Goal: Task Accomplishment & Management: Use online tool/utility

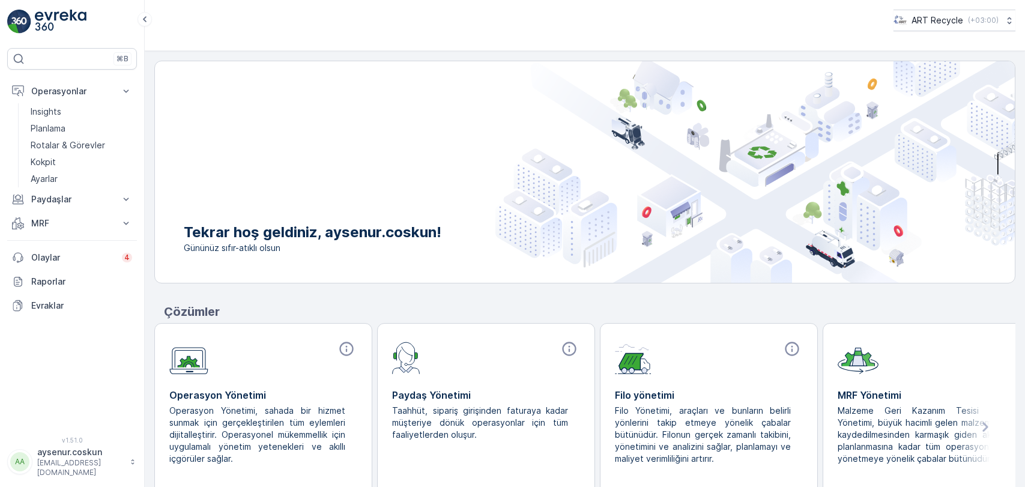
click at [93, 150] on p "Rotalar & Görevler" at bounding box center [68, 145] width 74 height 12
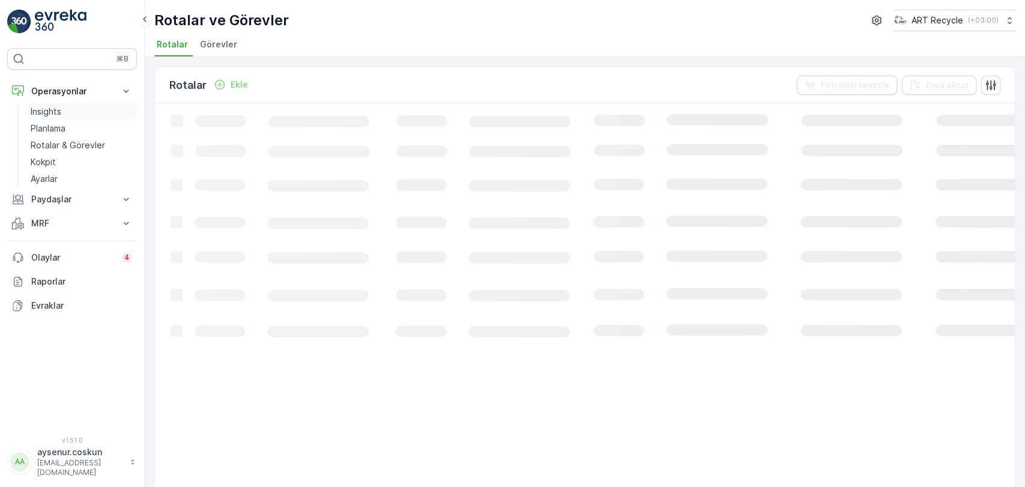
click at [85, 108] on link "Insights" at bounding box center [81, 111] width 111 height 17
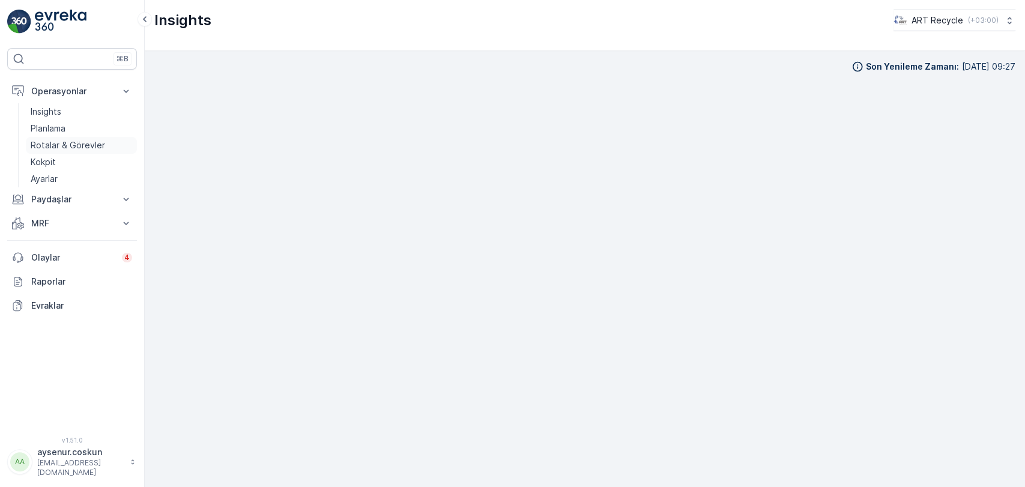
click at [73, 143] on p "Rotalar & Görevler" at bounding box center [68, 145] width 74 height 12
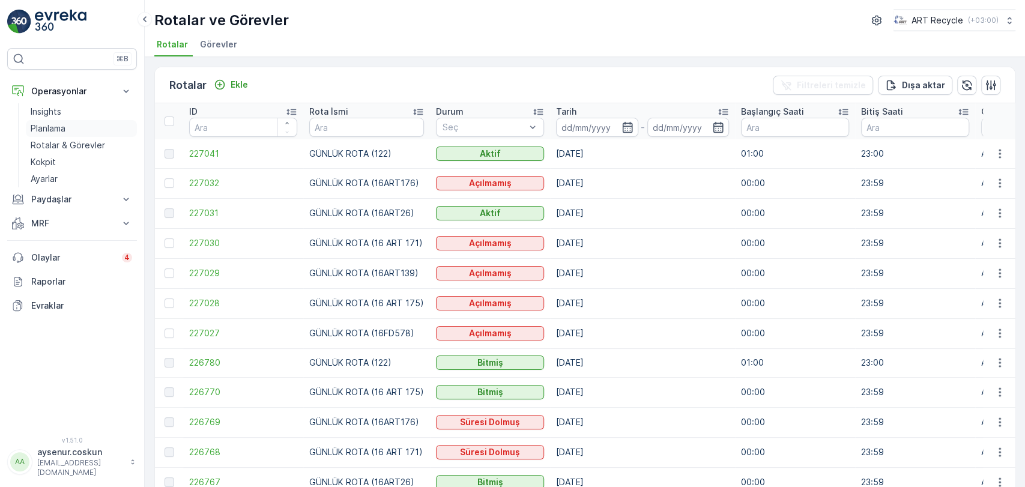
click at [73, 132] on link "Planlama" at bounding box center [81, 128] width 111 height 17
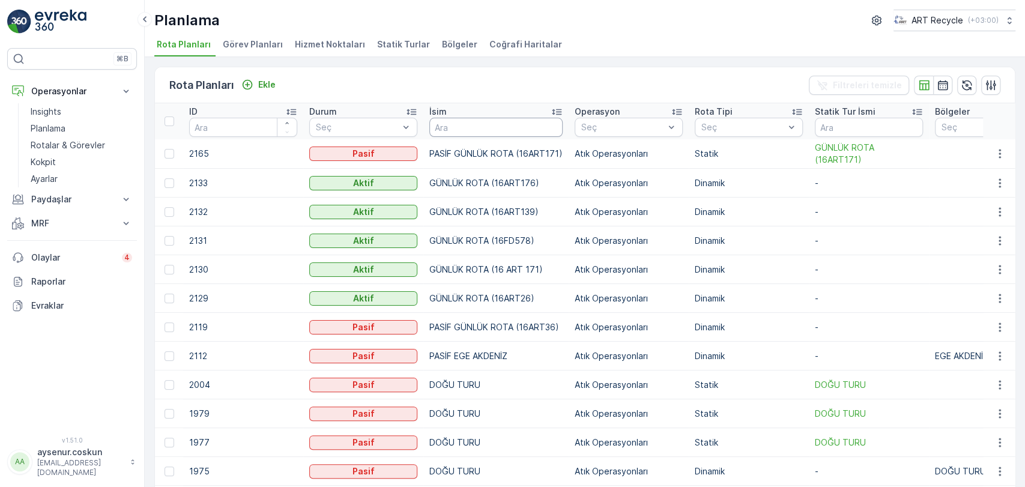
click at [464, 121] on input "text" at bounding box center [495, 127] width 133 height 19
click at [343, 47] on span "Hizmet Noktaları" at bounding box center [330, 44] width 70 height 12
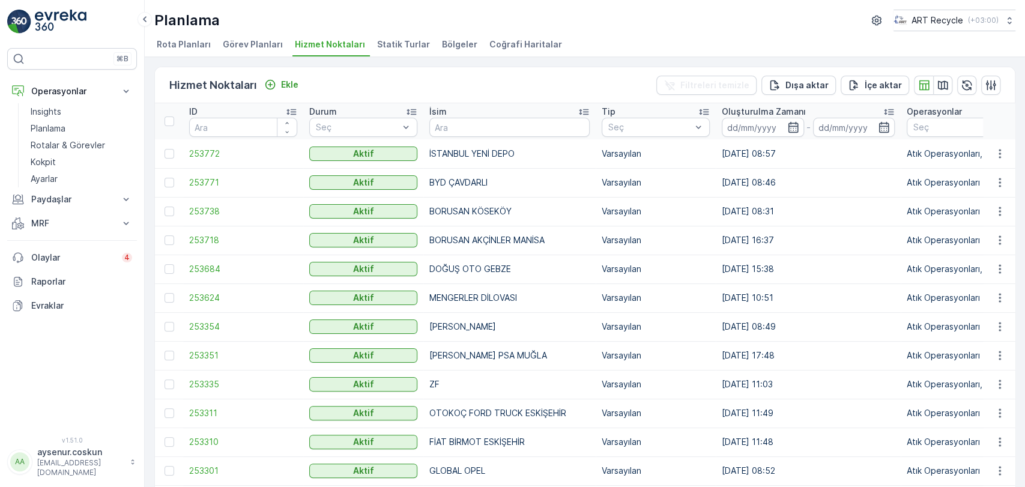
click at [489, 125] on input "text" at bounding box center [509, 127] width 160 height 19
type input "MENGERLER"
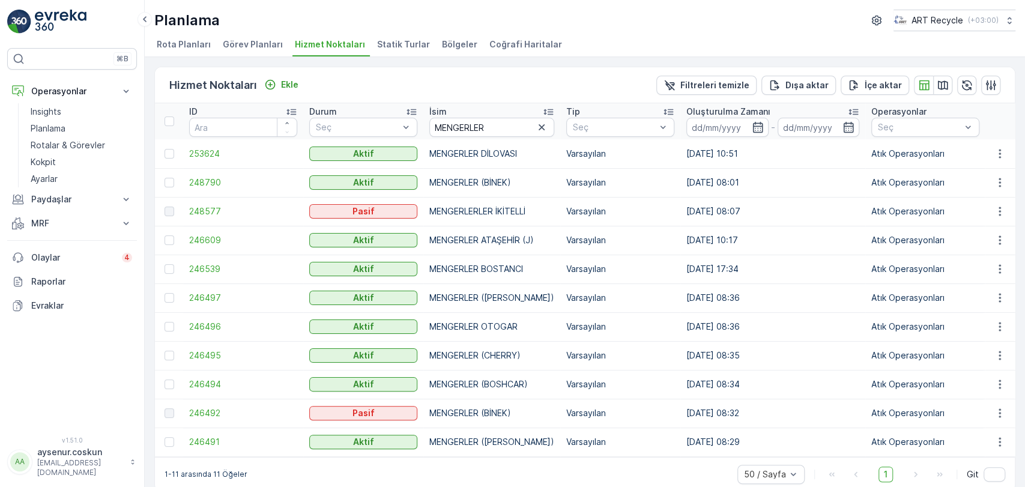
scroll to position [19, 0]
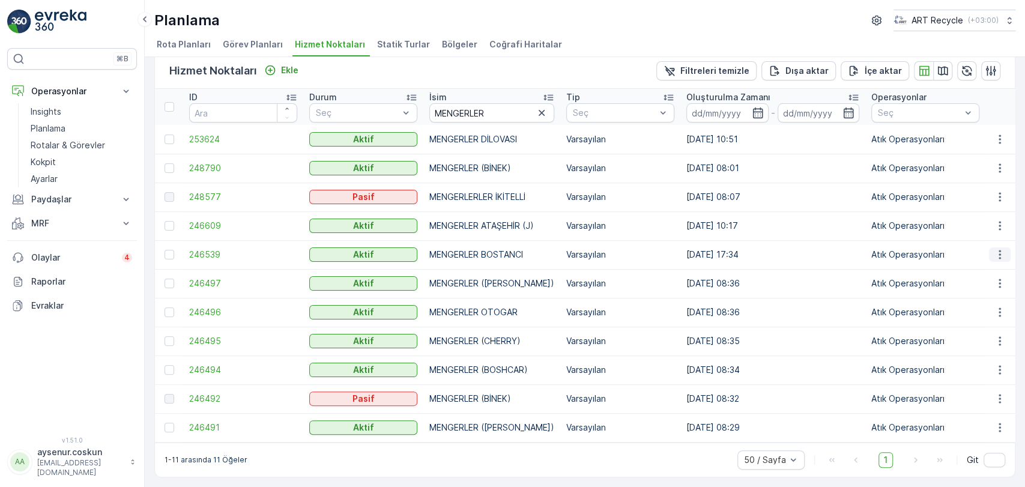
click at [999, 249] on icon "button" at bounding box center [1000, 255] width 12 height 12
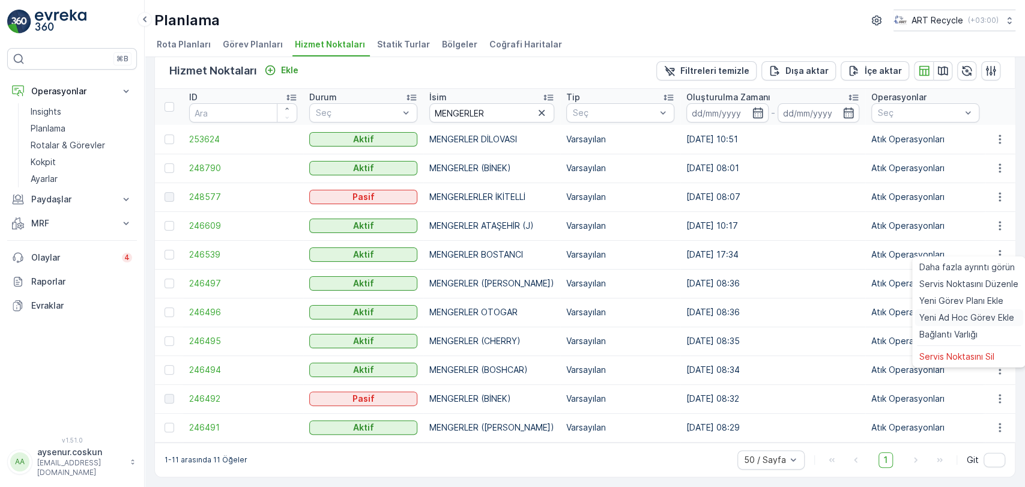
click at [1007, 315] on span "Yeni Ad Hoc Görev Ekle" at bounding box center [966, 318] width 95 height 12
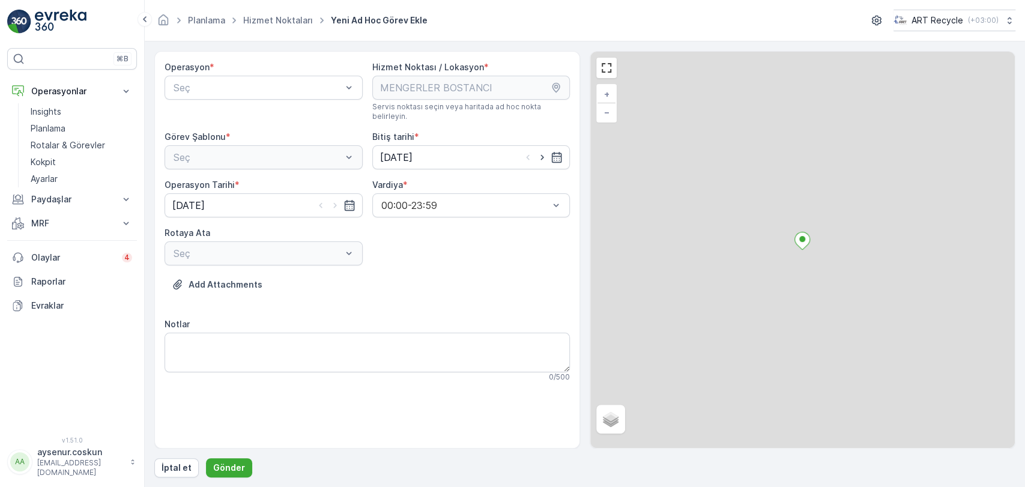
click at [292, 101] on div "Operasyon * Seç" at bounding box center [264, 91] width 198 height 60
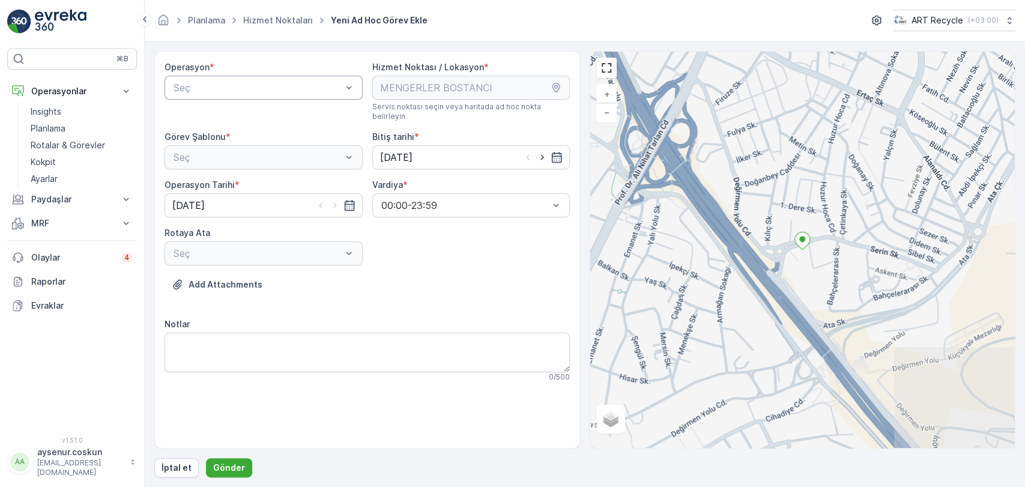
click at [292, 97] on div "Seç" at bounding box center [264, 88] width 198 height 24
click at [274, 116] on div "Atık Operasyonları" at bounding box center [264, 117] width 184 height 11
click at [273, 152] on div "Seç" at bounding box center [264, 157] width 198 height 24
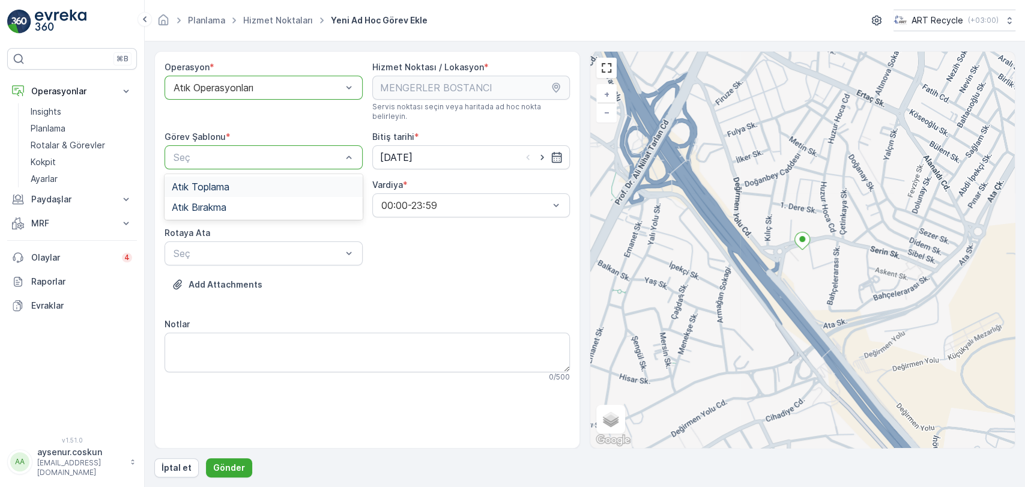
click at [263, 181] on div "Atık Toplama" at bounding box center [264, 186] width 184 height 11
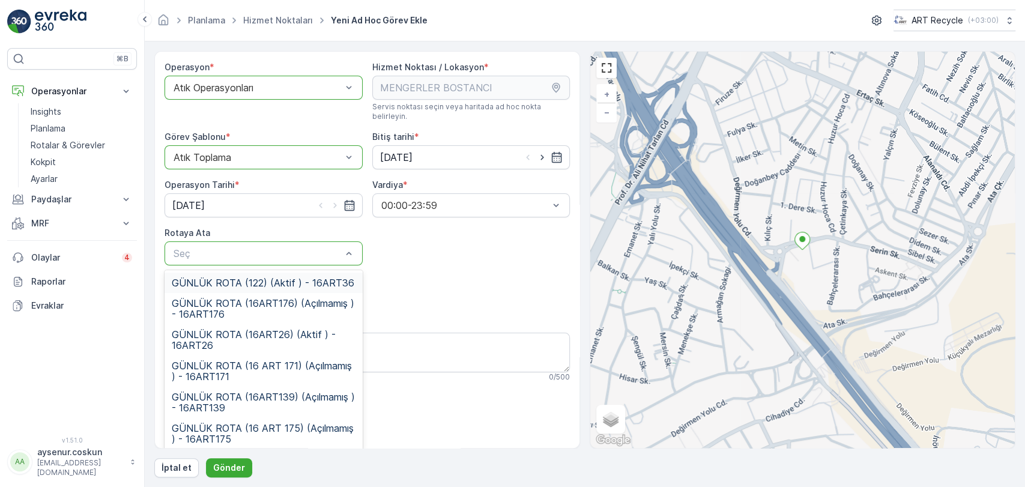
click at [288, 279] on div "GÜNLÜK ROTA (122) (Aktif ) - 16ART36" at bounding box center [264, 283] width 198 height 20
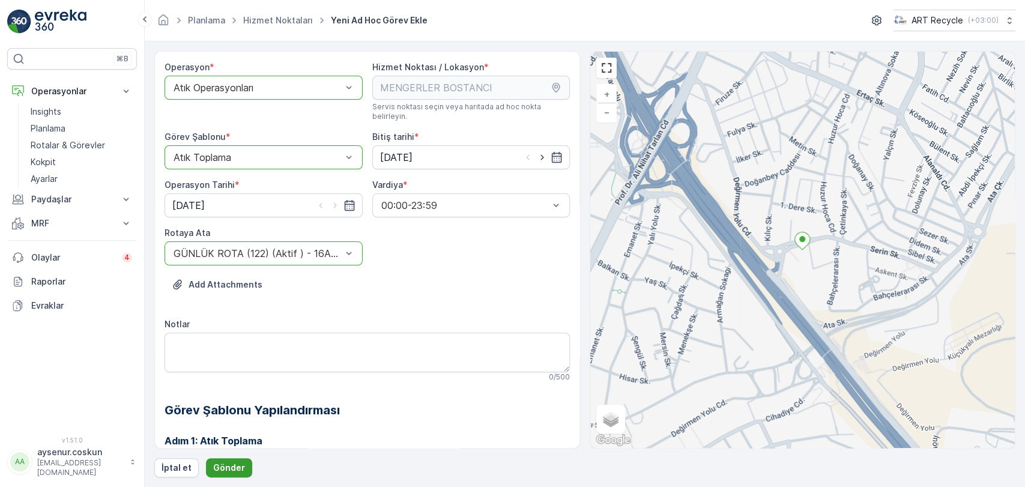
click at [238, 467] on p "Gönder" at bounding box center [229, 468] width 32 height 12
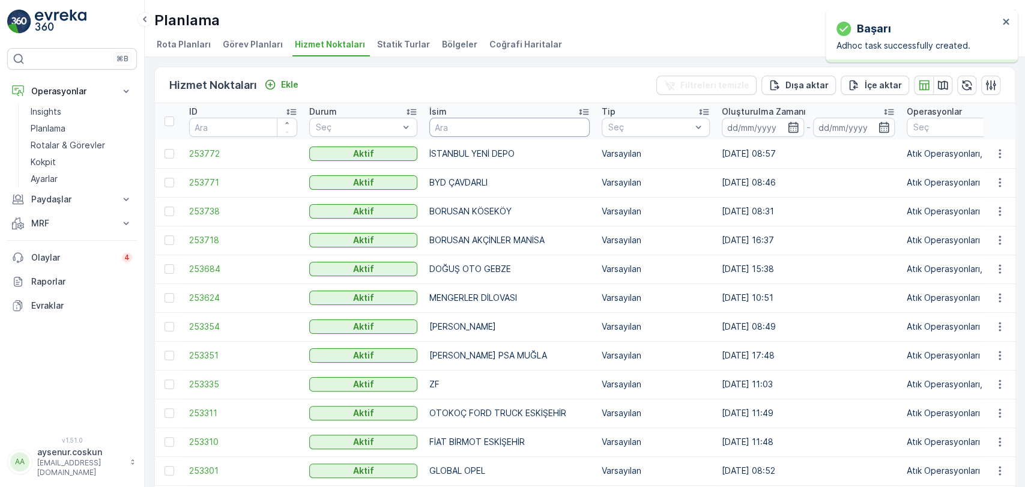
click at [459, 123] on input "text" at bounding box center [509, 127] width 160 height 19
type input "METİN"
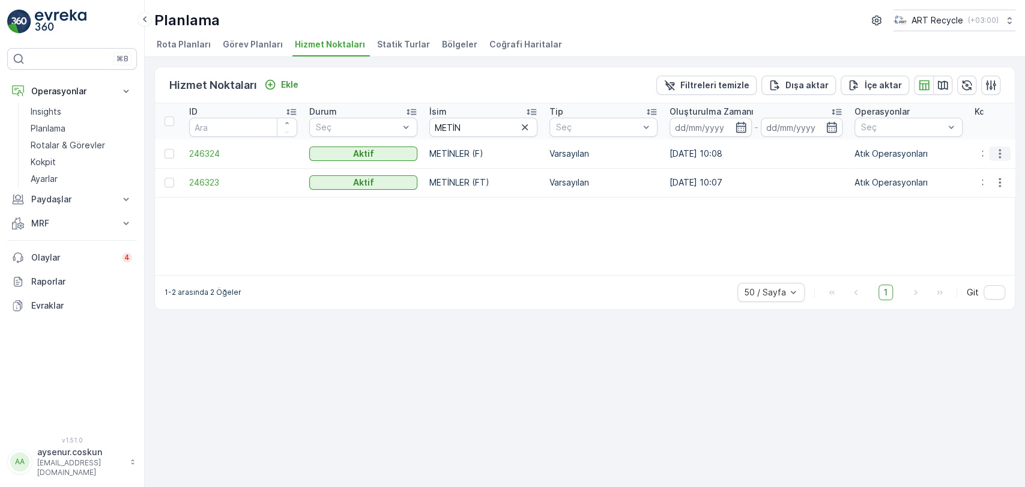
click at [1002, 154] on icon "button" at bounding box center [1000, 154] width 12 height 12
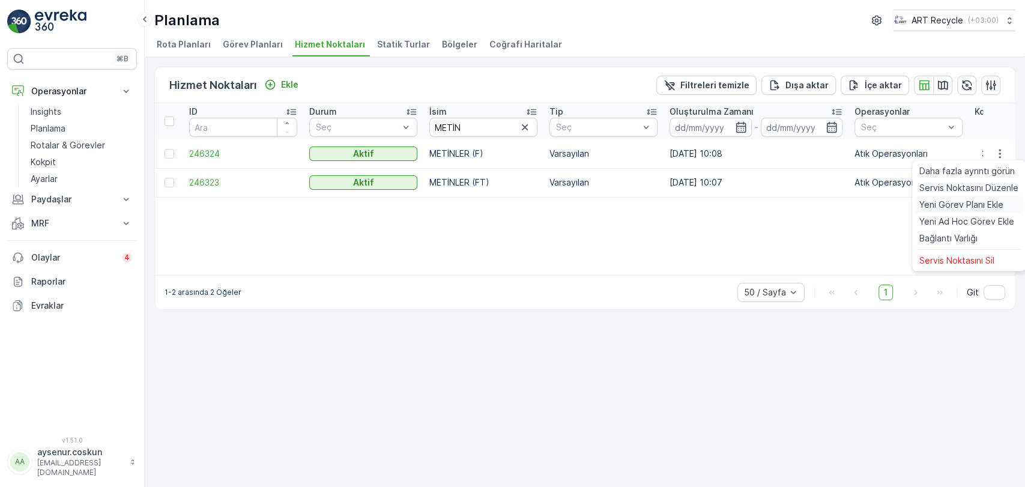
click at [983, 204] on span "Yeni Görev Planı Ekle" at bounding box center [961, 205] width 84 height 12
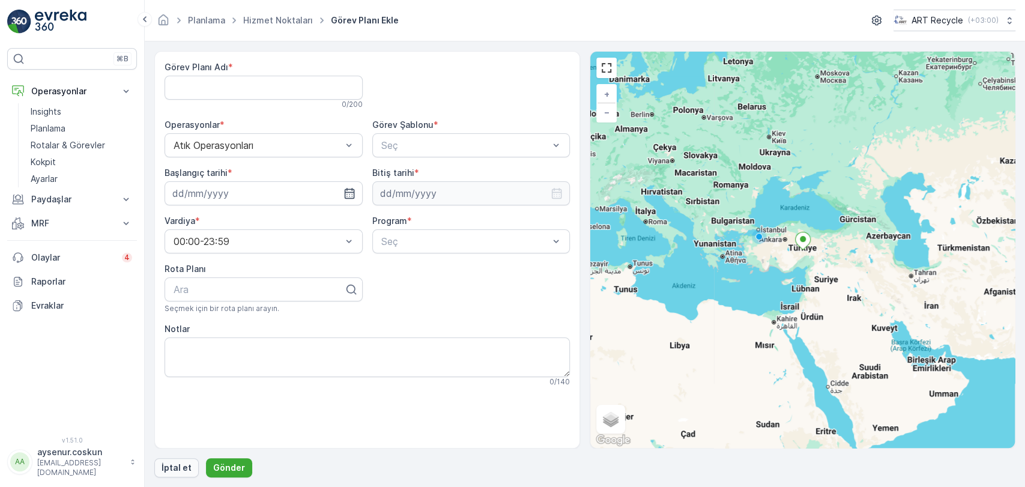
click at [166, 471] on p "İptal et" at bounding box center [177, 468] width 30 height 12
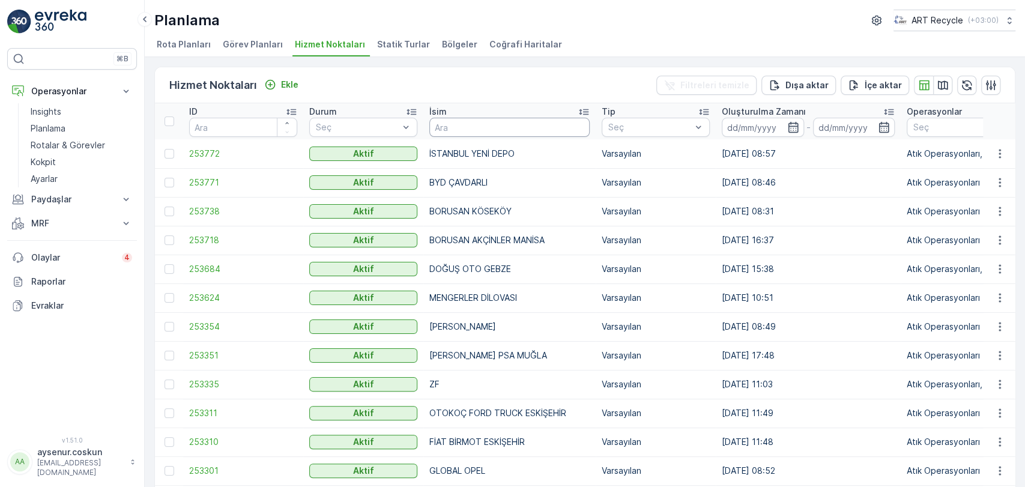
click at [467, 130] on input "text" at bounding box center [509, 127] width 160 height 19
type input "MET"
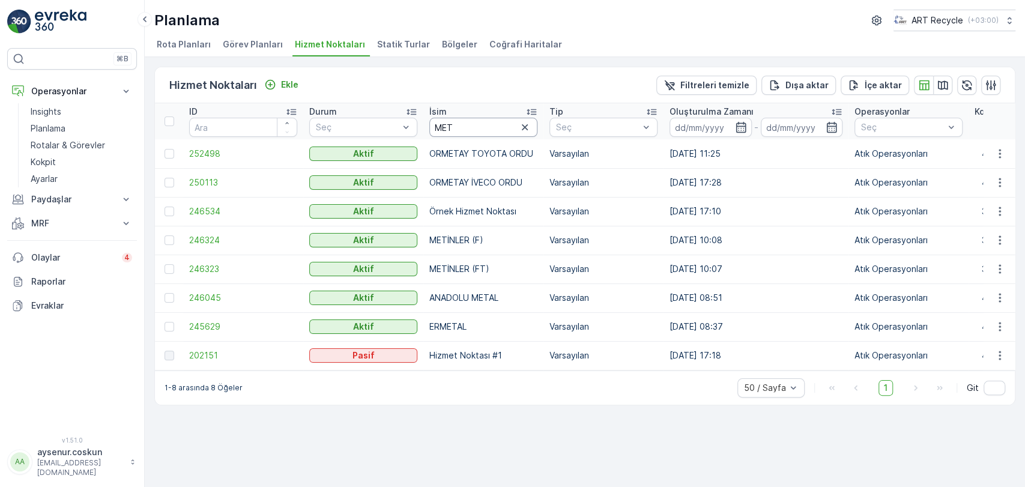
click at [467, 130] on input "MET" at bounding box center [483, 127] width 108 height 19
type input "METİNL"
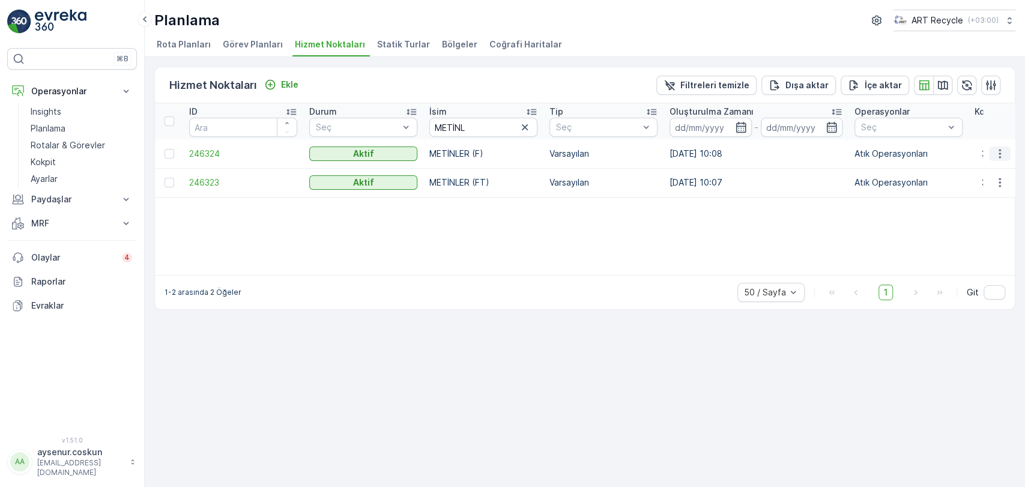
click at [1002, 152] on icon "button" at bounding box center [1000, 154] width 12 height 12
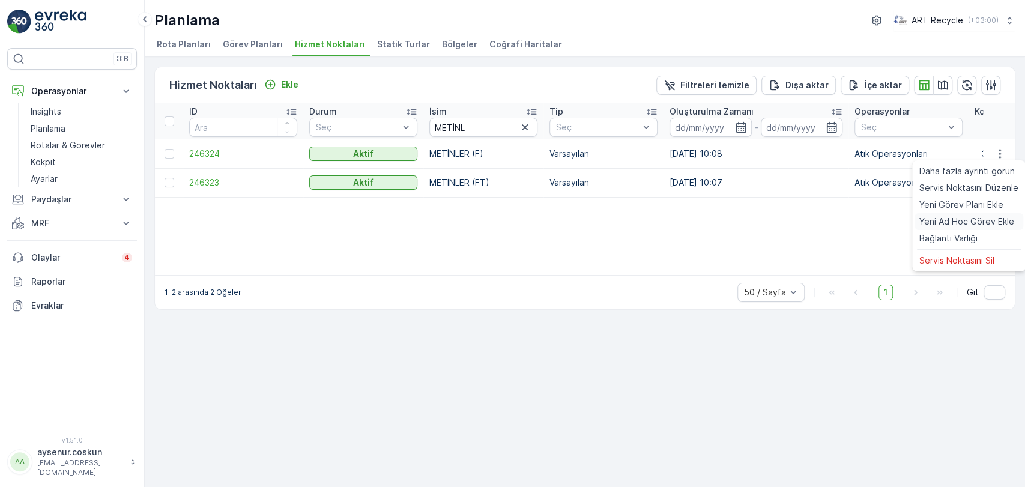
click at [977, 218] on span "Yeni Ad Hoc Görev Ekle" at bounding box center [966, 222] width 95 height 12
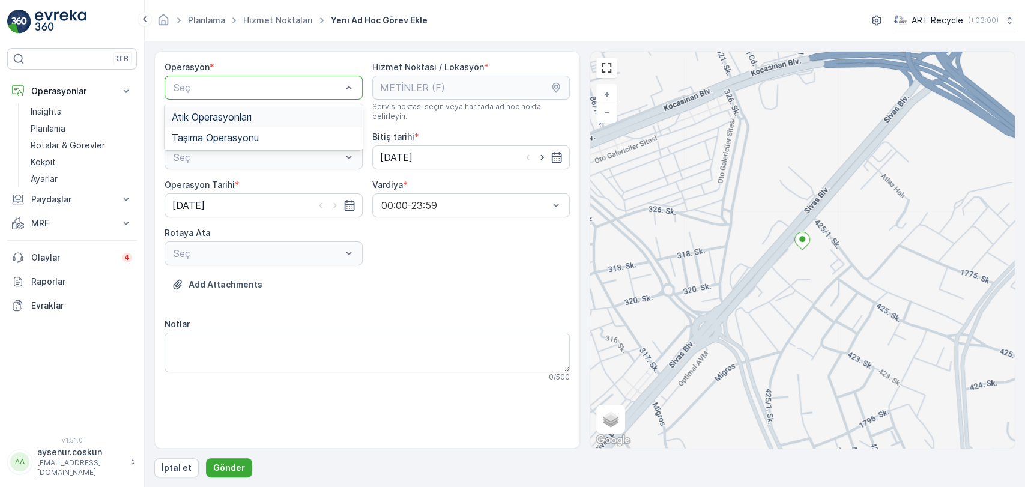
click at [258, 118] on div "Atık Operasyonları" at bounding box center [264, 117] width 184 height 11
click at [272, 181] on div "Atık Toplama" at bounding box center [264, 186] width 184 height 11
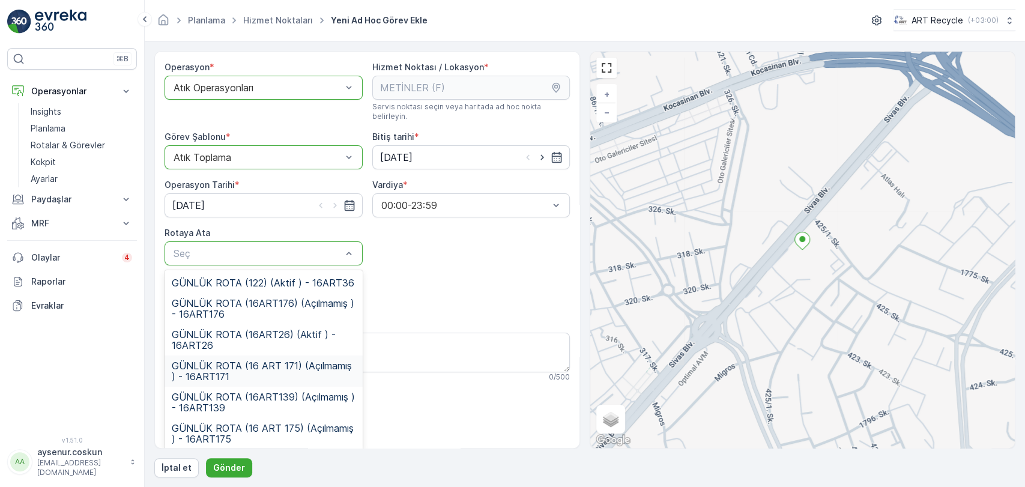
click at [266, 365] on span "GÜNLÜK ROTA (16 ART 171) (Açılmamış ) - 16ART171" at bounding box center [264, 371] width 184 height 22
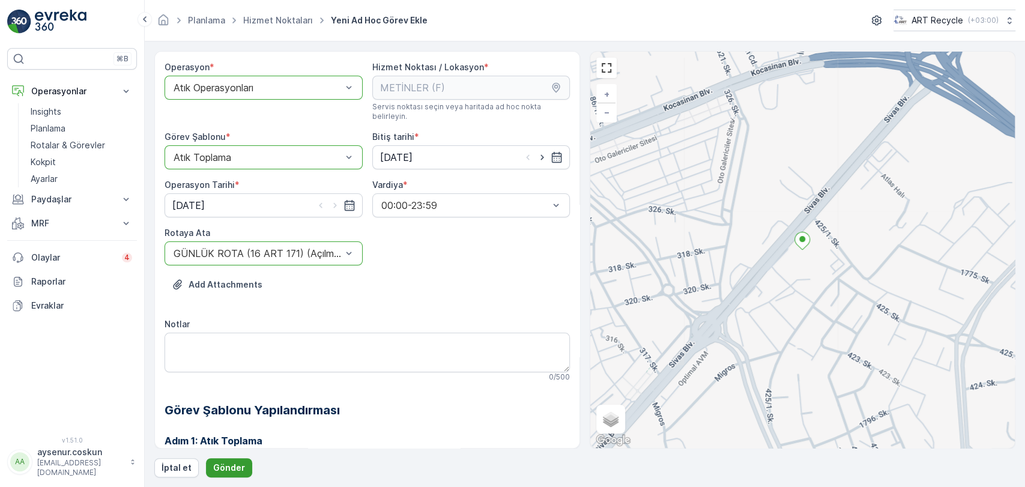
click at [221, 467] on p "Gönder" at bounding box center [229, 468] width 32 height 12
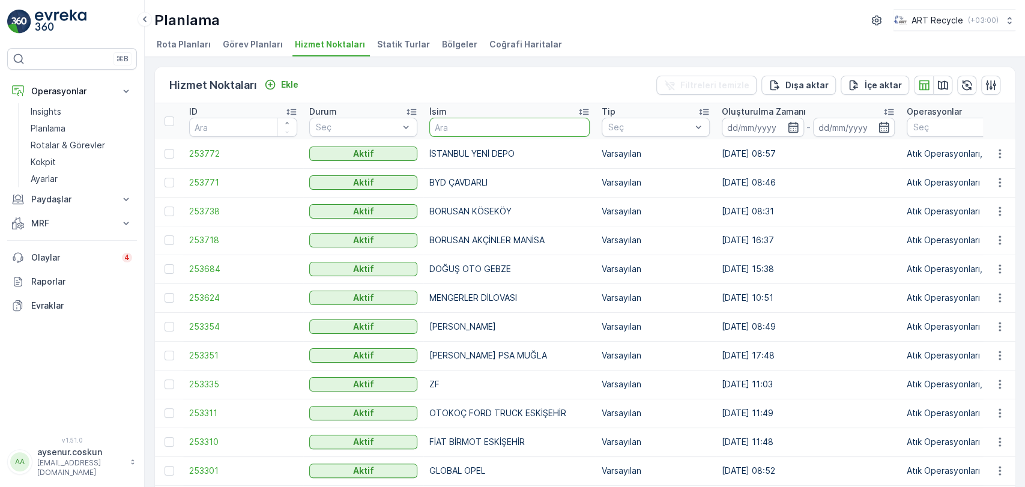
click at [462, 124] on input "text" at bounding box center [509, 127] width 160 height 19
type input "asf"
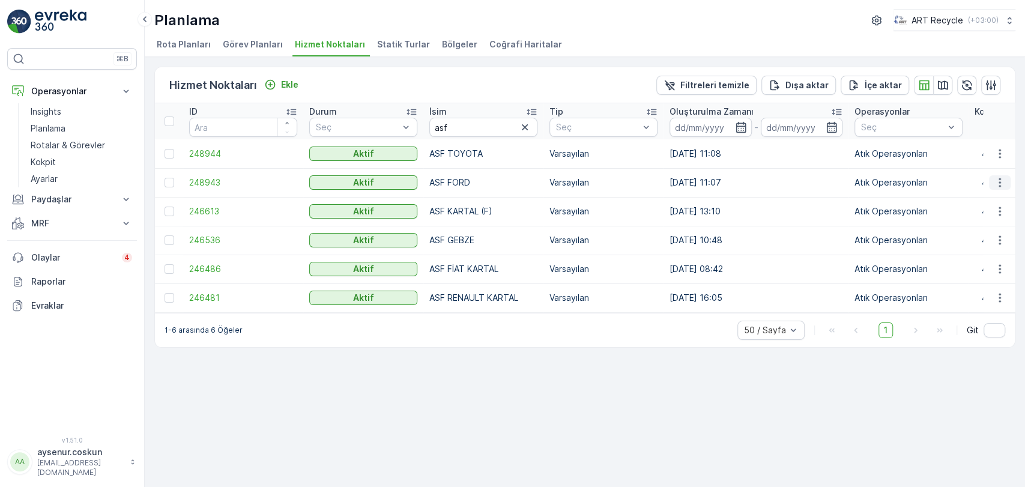
click at [1006, 179] on button "button" at bounding box center [1000, 182] width 22 height 14
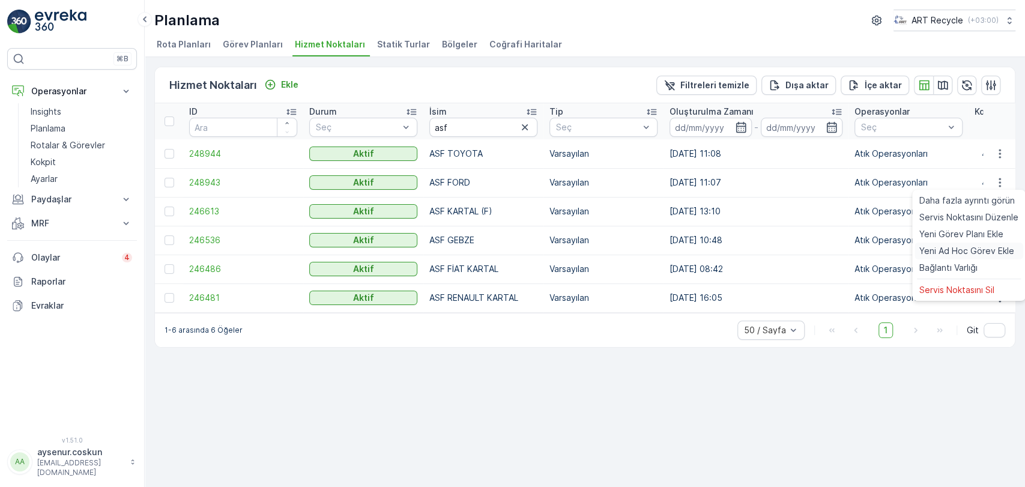
click at [996, 252] on span "Yeni Ad Hoc Görev Ekle" at bounding box center [966, 251] width 95 height 12
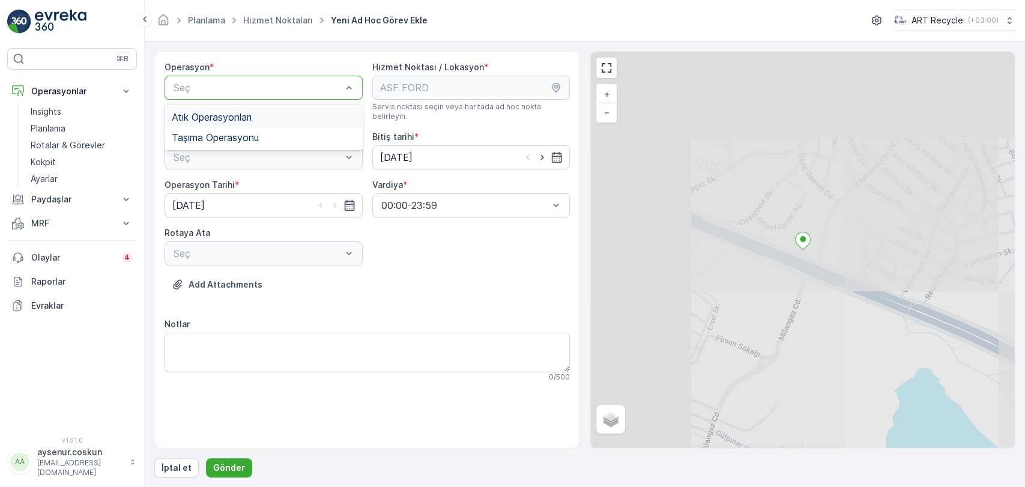
click at [233, 118] on span "Atık Operasyonları" at bounding box center [212, 117] width 80 height 11
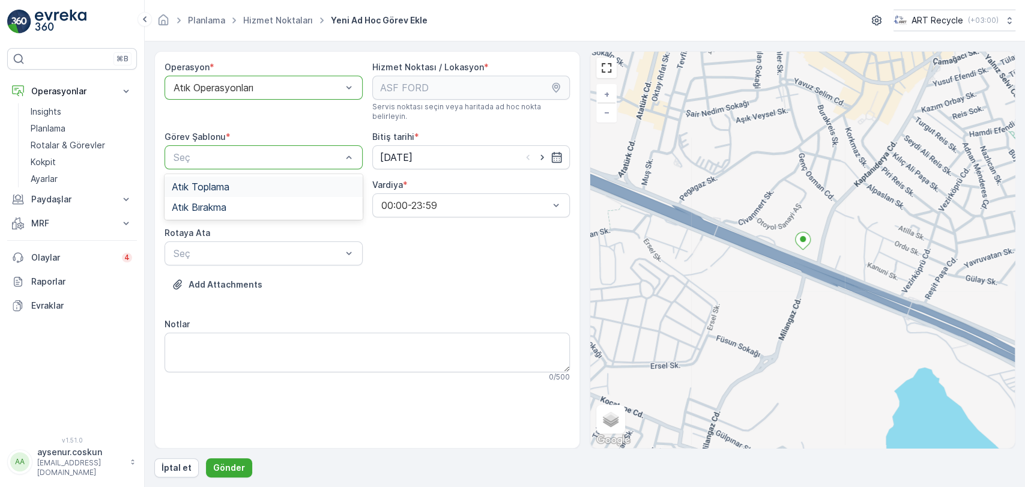
click at [259, 181] on div "Atık Toplama" at bounding box center [264, 186] width 184 height 11
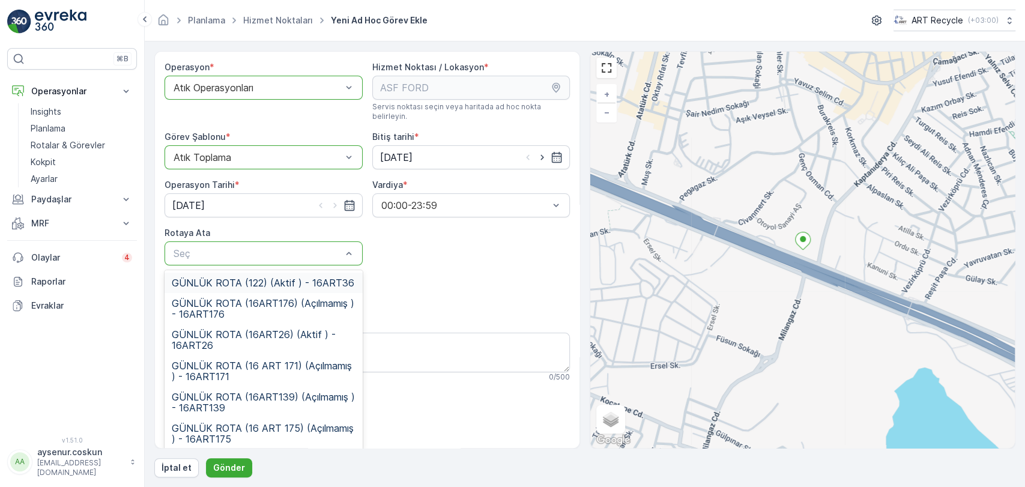
click at [285, 277] on span "GÜNLÜK ROTA (122) (Aktif ) - 16ART36" at bounding box center [263, 282] width 183 height 11
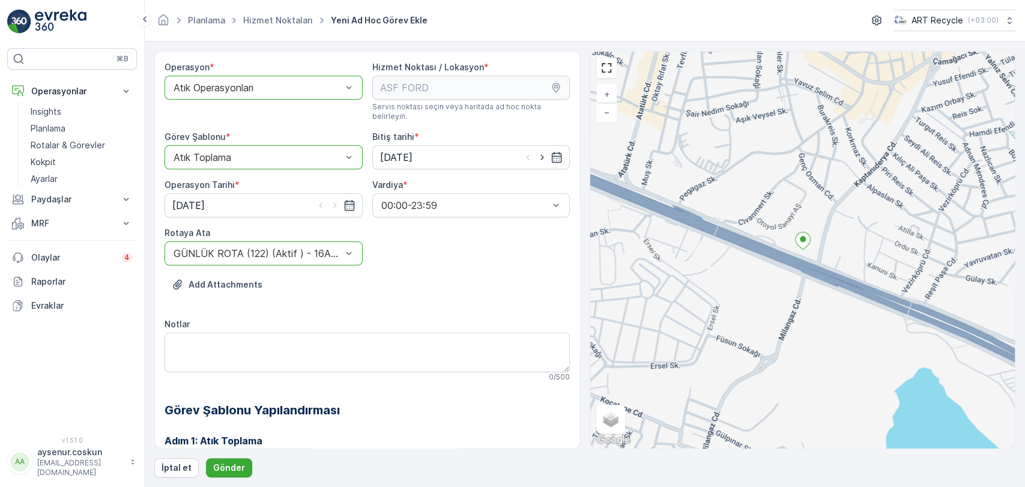
click at [225, 477] on form "Operasyon * option Atık Operasyonları, selected. Atık Operasyonları Hizmet Nokt…" at bounding box center [585, 264] width 880 height 446
click at [231, 467] on p "Gönder" at bounding box center [229, 468] width 32 height 12
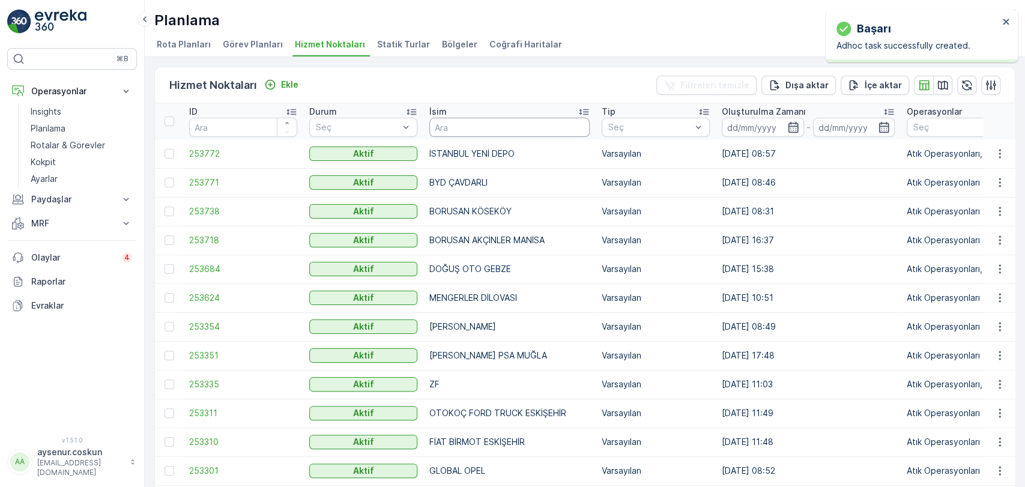
click at [464, 121] on input "text" at bounding box center [509, 127] width 160 height 19
type input "asf"
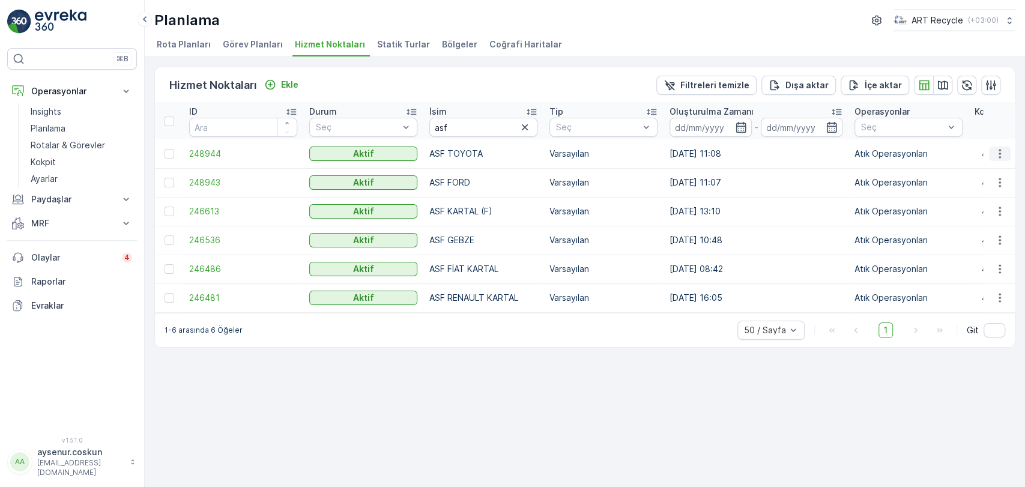
click at [999, 150] on icon "button" at bounding box center [1000, 153] width 2 height 9
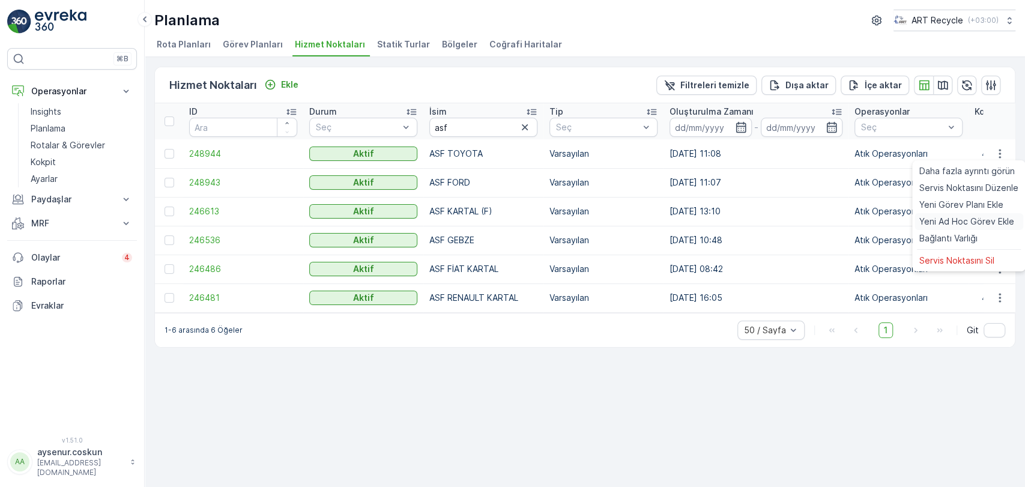
click at [965, 220] on span "Yeni Ad Hoc Görev Ekle" at bounding box center [966, 222] width 95 height 12
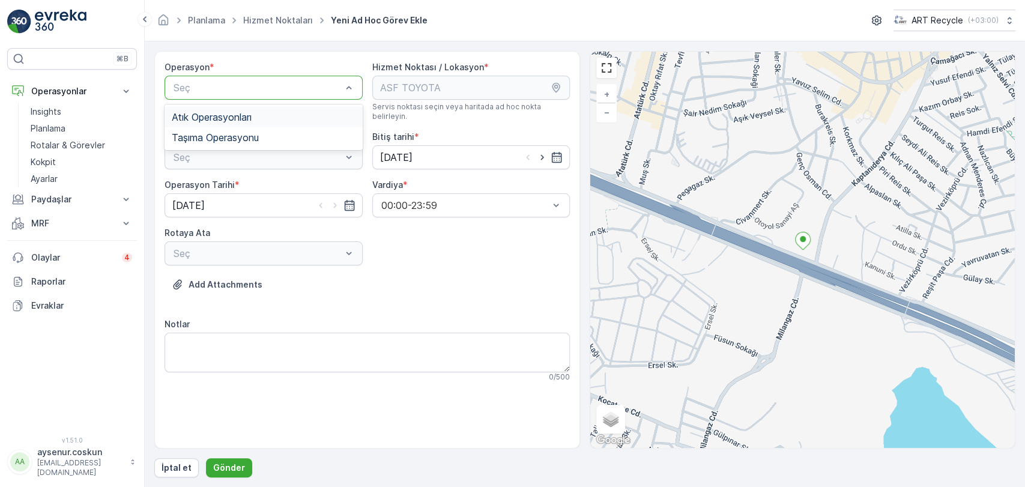
click at [240, 120] on span "Atık Operasyonları" at bounding box center [212, 117] width 80 height 11
click at [240, 156] on div "Seç" at bounding box center [264, 157] width 198 height 24
click at [224, 174] on div "Atık Toplama Atık Bırakma" at bounding box center [264, 197] width 198 height 46
click at [224, 181] on span "Atık Toplama" at bounding box center [201, 186] width 58 height 11
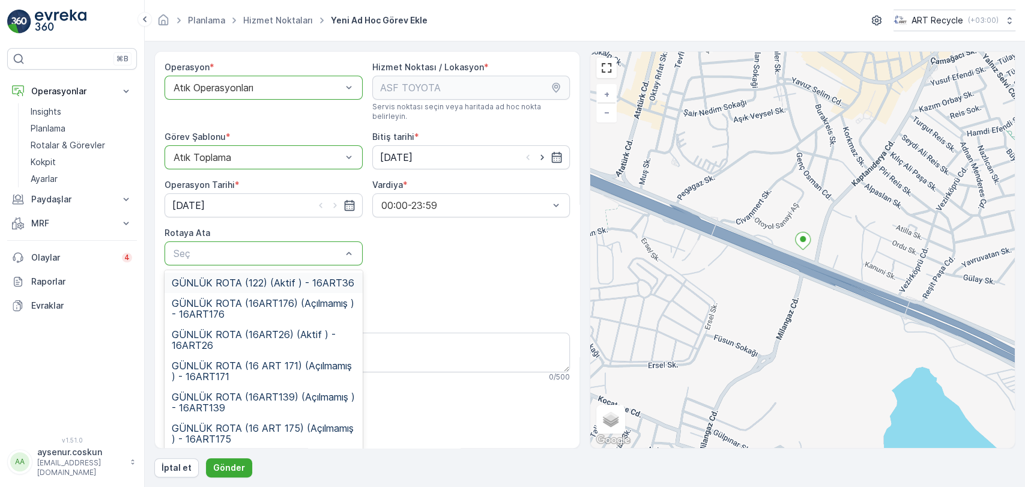
click at [261, 277] on span "GÜNLÜK ROTA (122) (Aktif ) - 16ART36" at bounding box center [263, 282] width 183 height 11
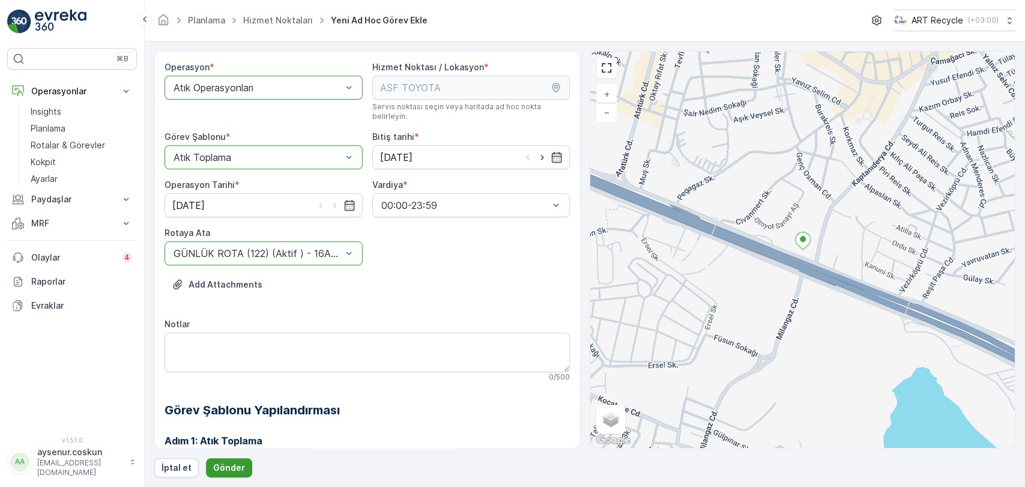
click at [231, 472] on p "Gönder" at bounding box center [229, 468] width 32 height 12
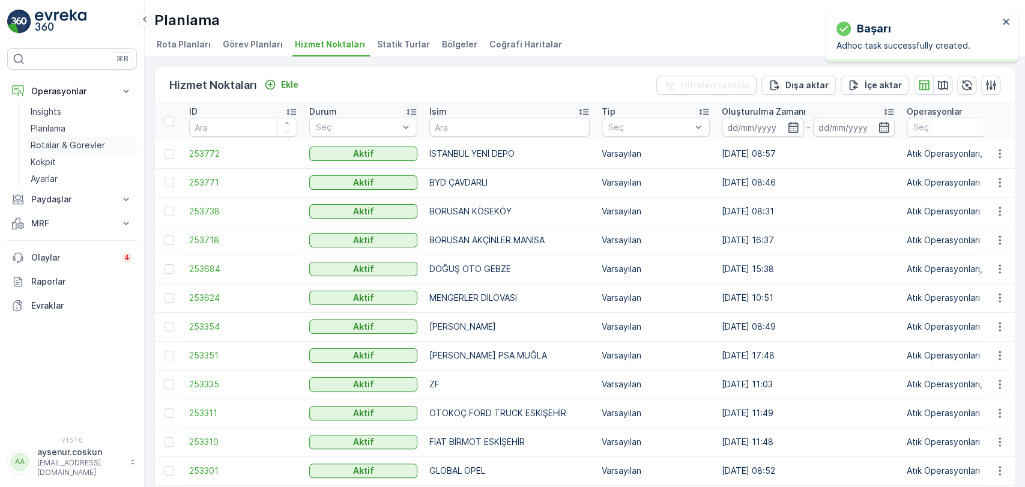
click at [72, 138] on link "Rotalar & Görevler" at bounding box center [81, 145] width 111 height 17
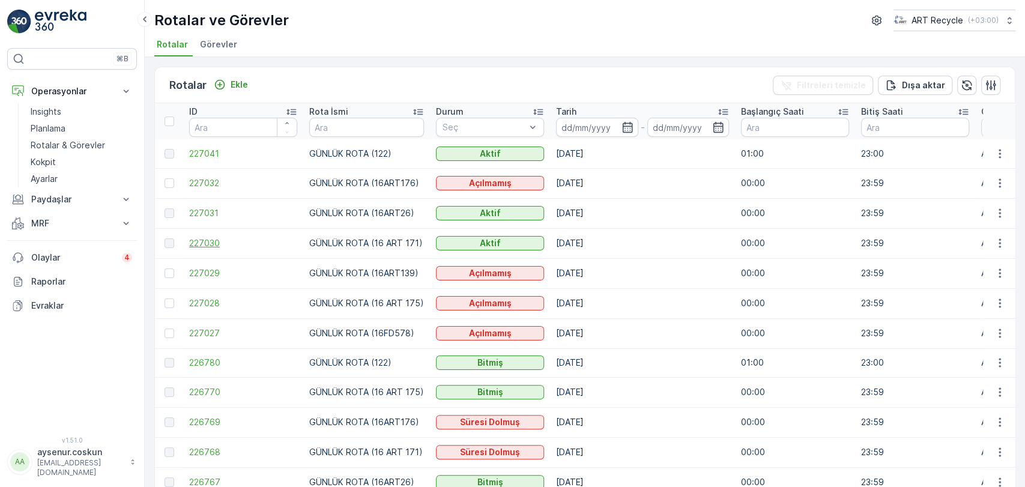
click at [200, 239] on span "227030" at bounding box center [243, 243] width 108 height 12
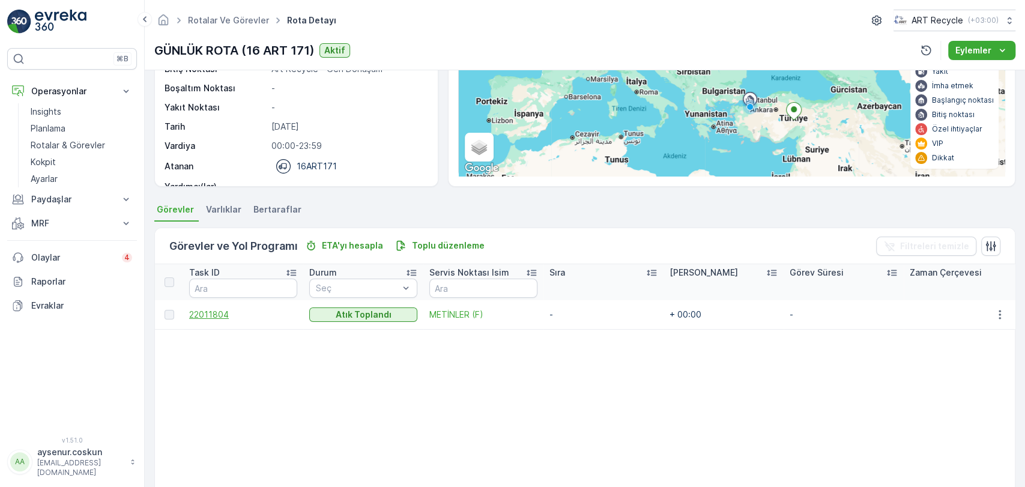
click at [207, 314] on span "22011804" at bounding box center [243, 315] width 108 height 12
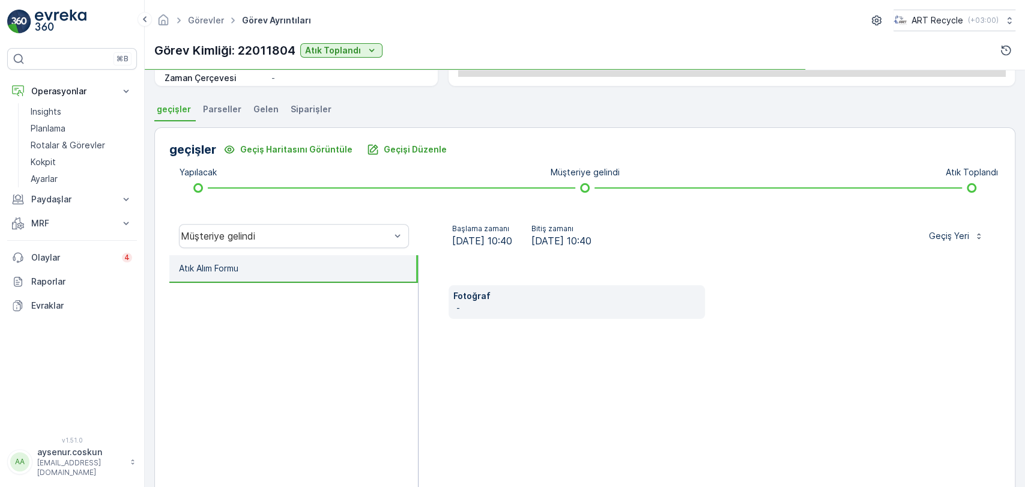
scroll to position [270, 0]
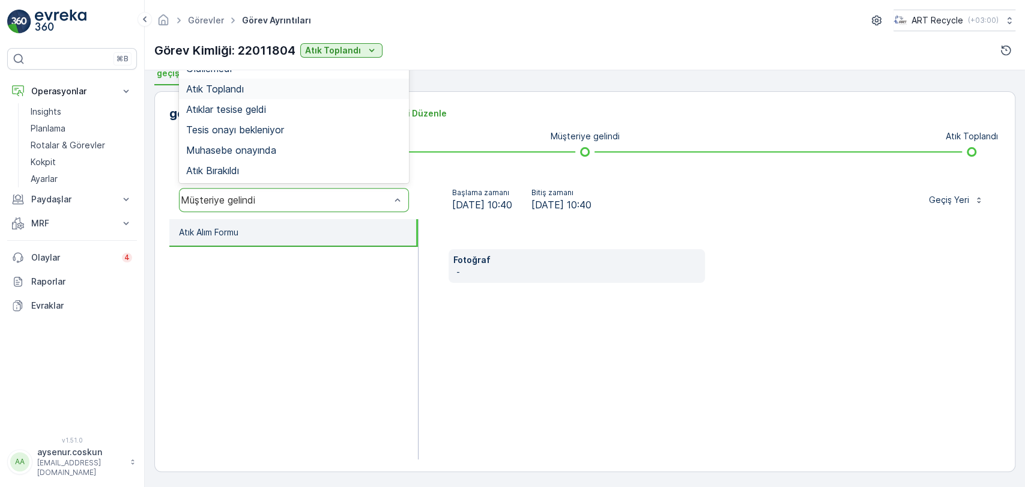
click at [257, 92] on div "Atık Toplandı" at bounding box center [294, 88] width 216 height 11
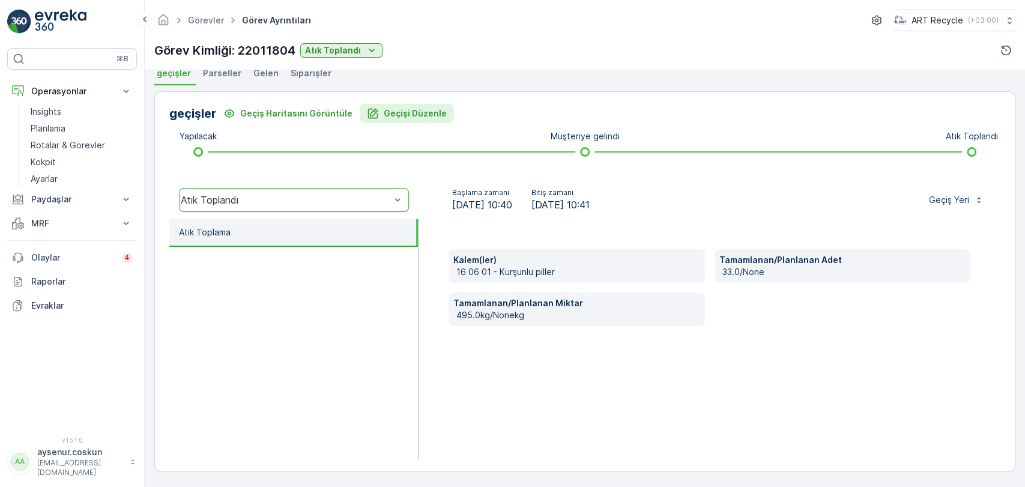
click at [426, 116] on p "Geçişi Düzenle" at bounding box center [415, 114] width 63 height 12
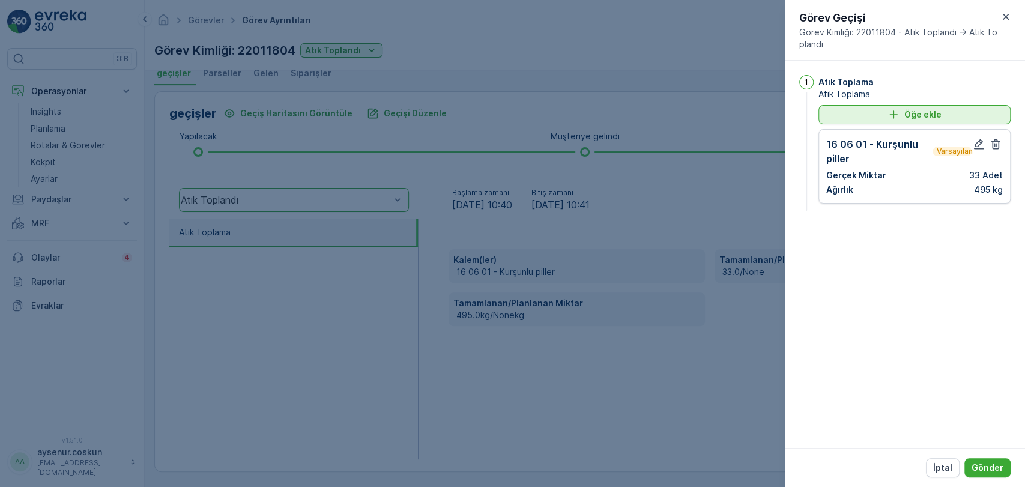
click at [882, 115] on div "Öğe ekle" at bounding box center [915, 115] width 178 height 12
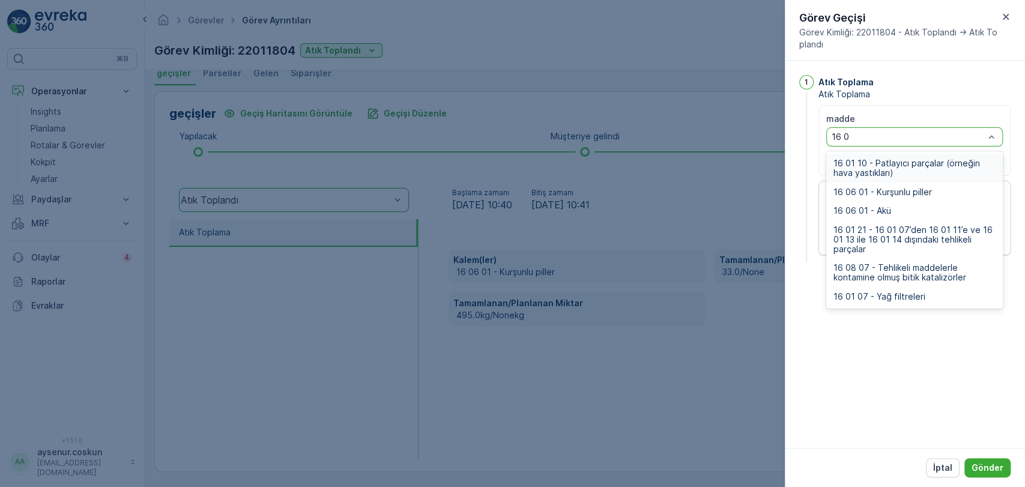
type input "16 08"
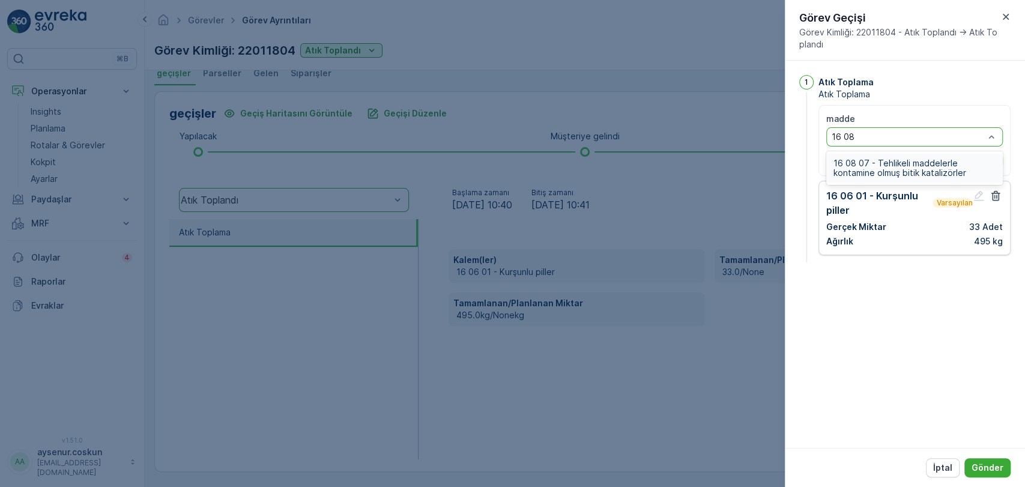
click at [883, 163] on span "16 08 07 - Tehlikeli maddelerle kontamine olmuş bitik katalizörler" at bounding box center [915, 168] width 162 height 19
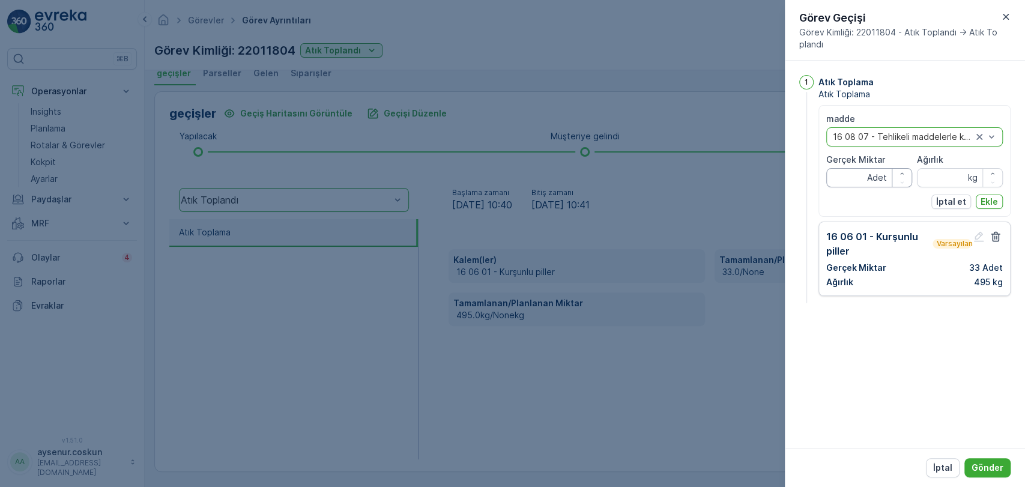
click at [851, 174] on Miktar "Gerçek Miktar" at bounding box center [869, 177] width 86 height 19
type Miktar "14"
click at [927, 181] on input "Ağırlık" at bounding box center [960, 177] width 86 height 19
type input "140"
click at [993, 205] on p "Ekle" at bounding box center [989, 202] width 17 height 12
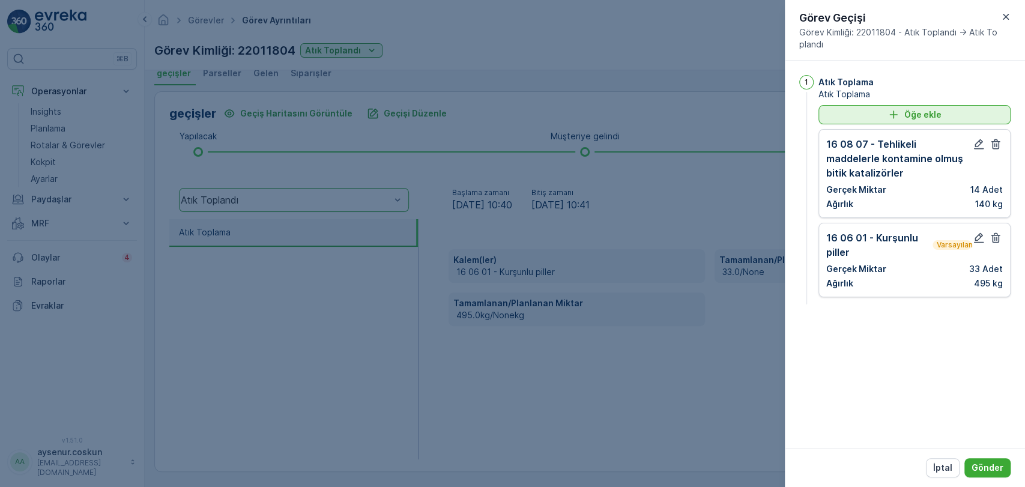
click at [913, 114] on p "Öğe ekle" at bounding box center [922, 115] width 37 height 12
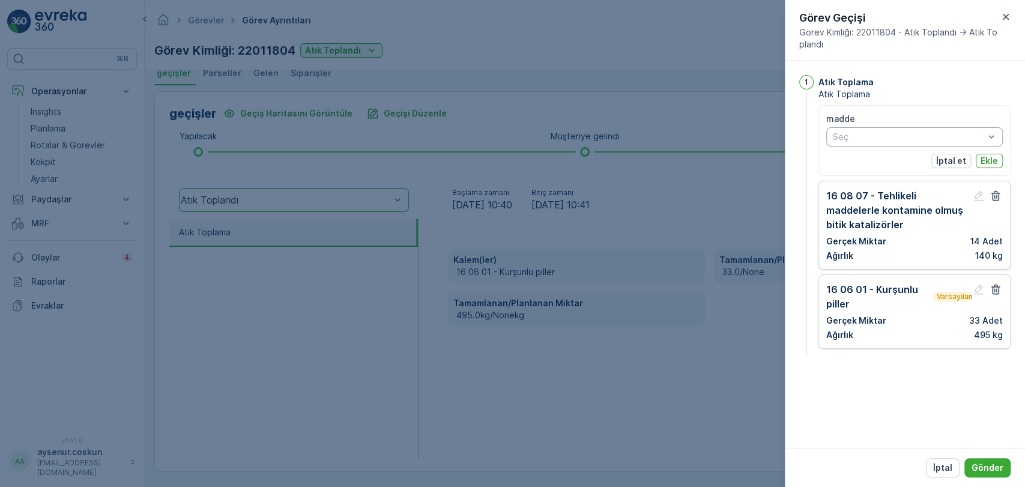
click at [876, 144] on div "Seç" at bounding box center [914, 136] width 177 height 19
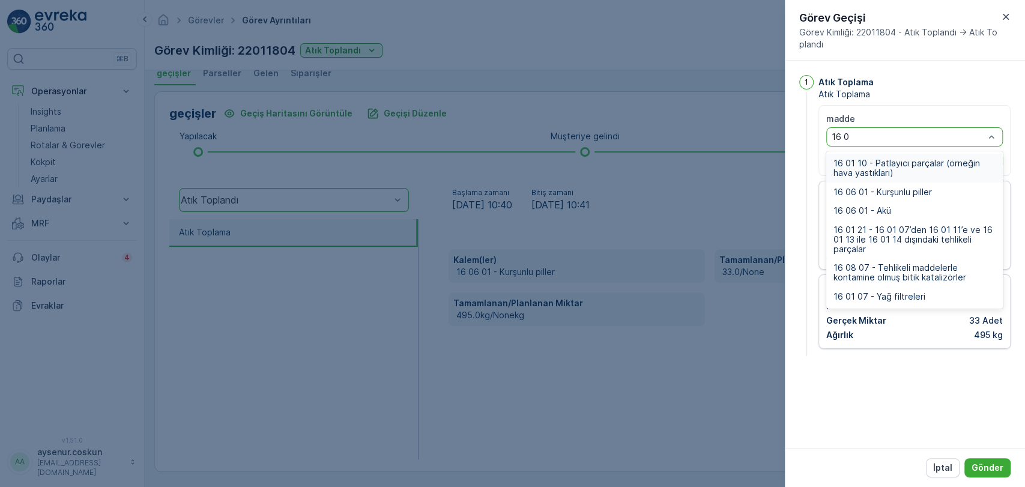
type input "16 01"
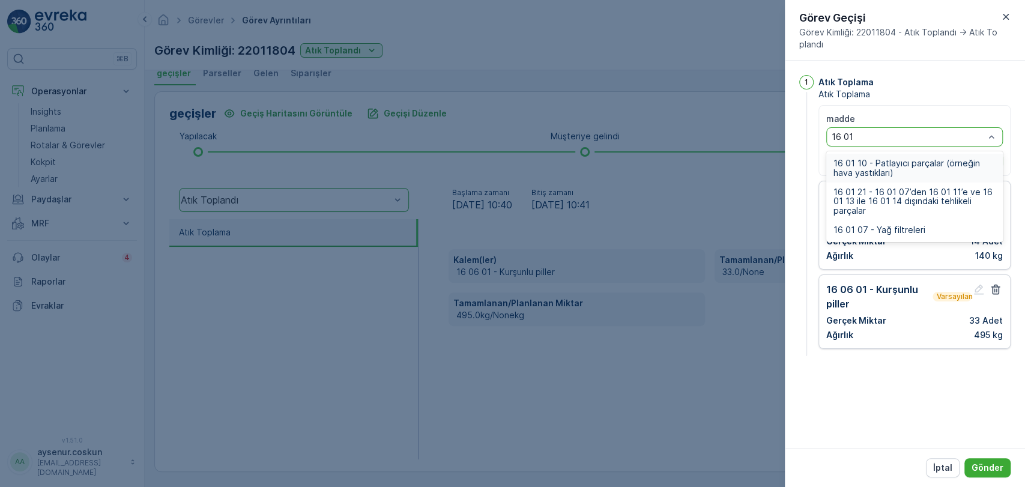
click at [872, 162] on span "16 01 10 - Patlayıcı parçalar (örneğin hava yastıkları)" at bounding box center [915, 168] width 162 height 19
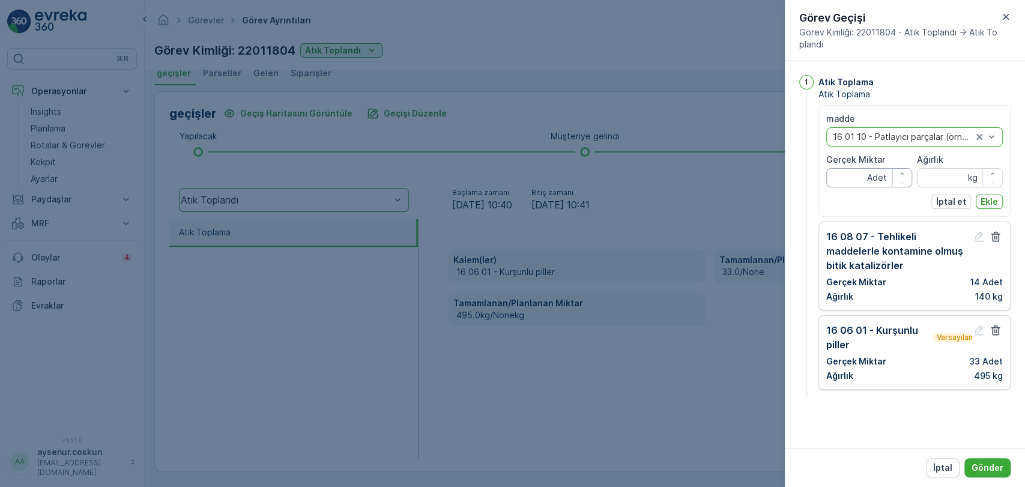
click at [861, 183] on Miktar "Gerçek Miktar" at bounding box center [869, 177] width 86 height 19
type Miktar "4"
click at [941, 177] on input "Ağırlık" at bounding box center [960, 177] width 86 height 19
type input "10"
click at [986, 198] on p "Ekle" at bounding box center [989, 202] width 17 height 12
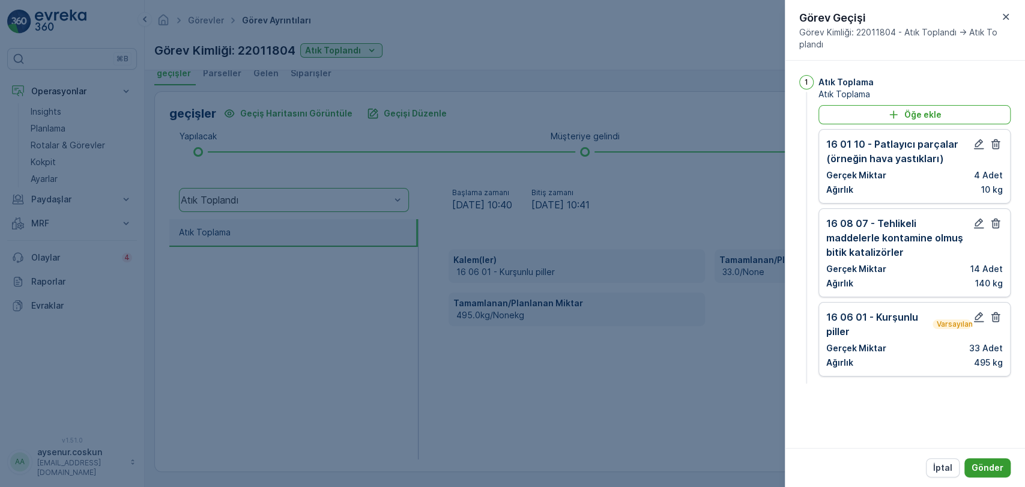
click at [985, 464] on p "Gönder" at bounding box center [988, 468] width 32 height 12
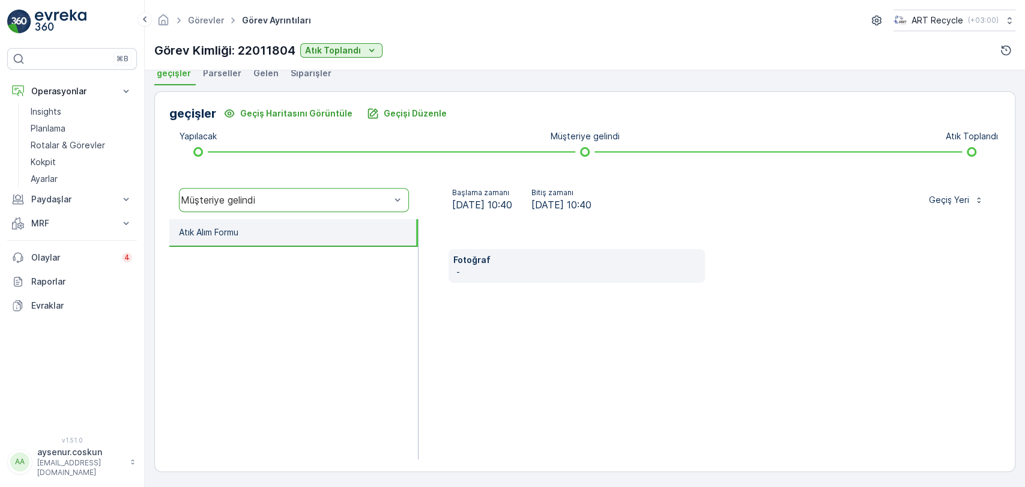
drag, startPoint x: 71, startPoint y: 22, endPoint x: 72, endPoint y: 4, distance: 18.0
click at [71, 22] on img at bounding box center [61, 22] width 52 height 24
